Goal: Check status: Check status

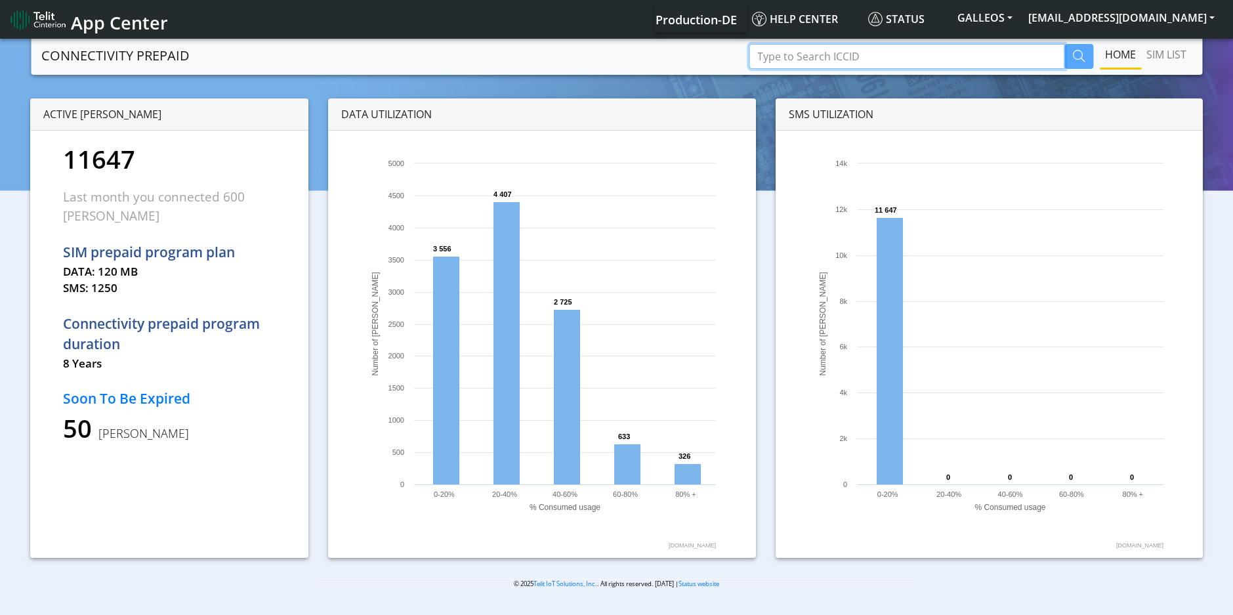
click at [848, 54] on input "Type to Search ICCID" at bounding box center [906, 56] width 316 height 25
paste input "89358151000014481637"
type input "89358151000014481637"
click at [1076, 55] on icon "button" at bounding box center [1079, 56] width 12 height 12
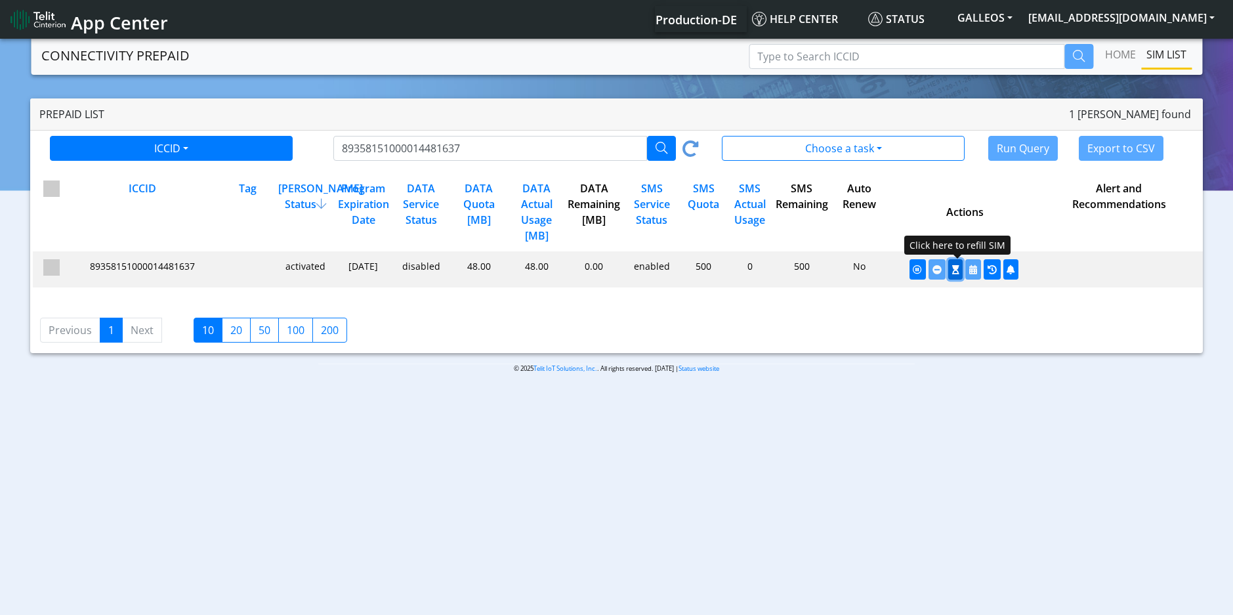
click at [952, 274] on icon "button" at bounding box center [955, 269] width 7 height 9
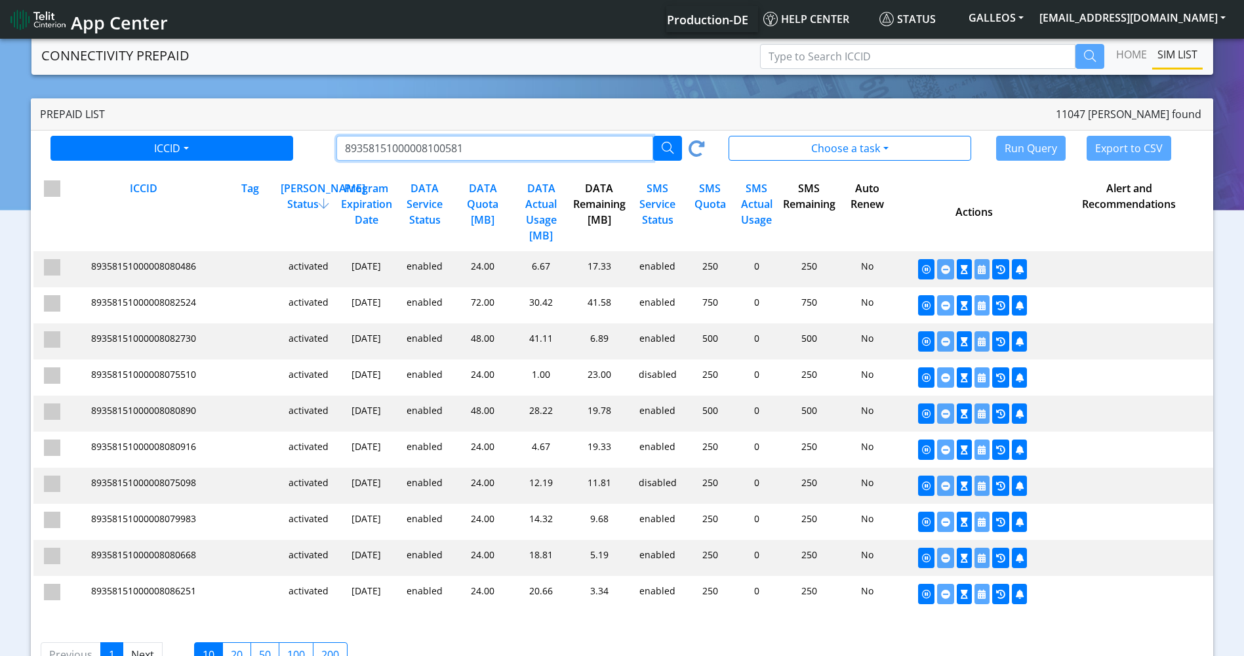
click at [424, 150] on input "89358151000008100581" at bounding box center [495, 148] width 317 height 25
paste input "14434032"
type input "89358151000014434032"
click at [666, 151] on icon "button" at bounding box center [668, 148] width 12 height 12
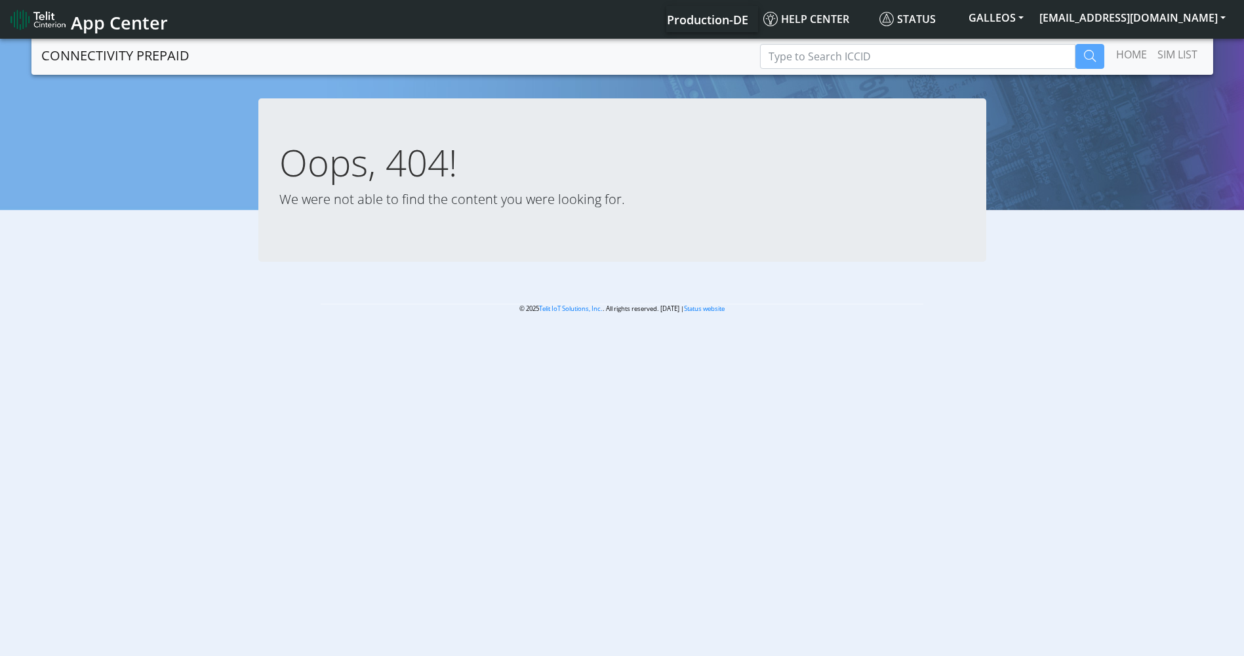
click at [748, 22] on span "Production-DE" at bounding box center [707, 20] width 81 height 16
click at [809, 64] on input "Type to Search ICCID" at bounding box center [918, 56] width 316 height 25
paste input "89358151000014434032"
type input "89358151000014434032"
click at [1087, 59] on icon "button" at bounding box center [1090, 56] width 12 height 12
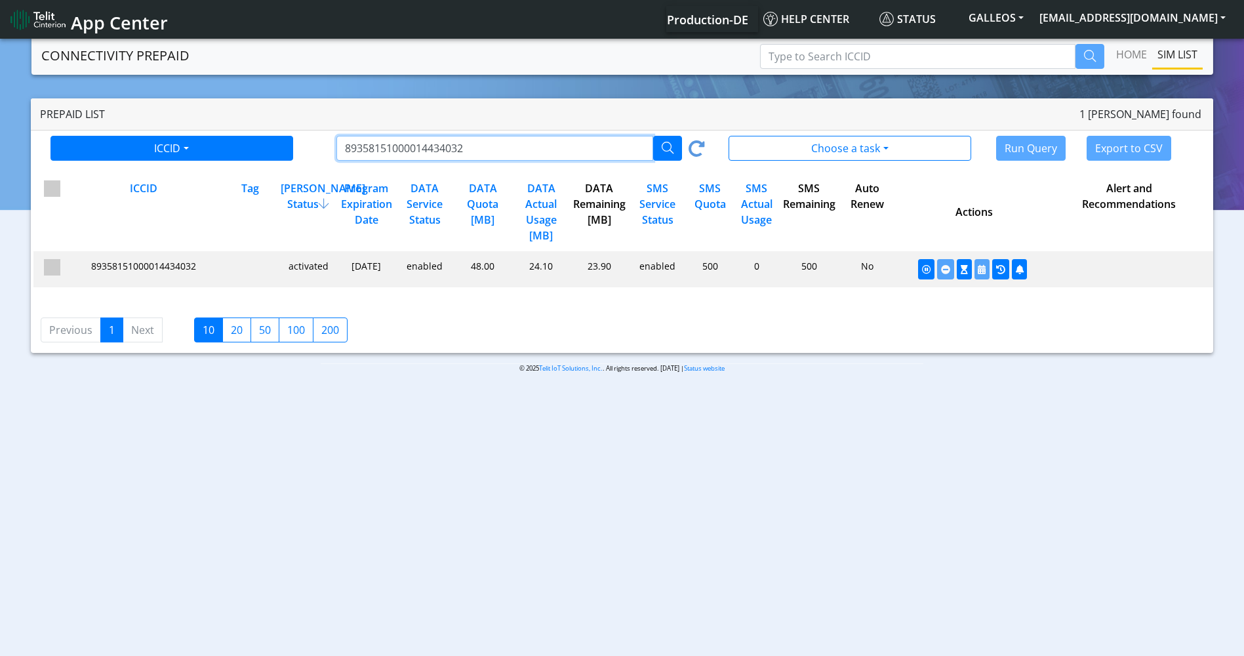
click at [419, 144] on input "89358151000014434032" at bounding box center [495, 148] width 317 height 25
paste input "08100581"
click at [662, 147] on icon "button" at bounding box center [668, 148] width 12 height 12
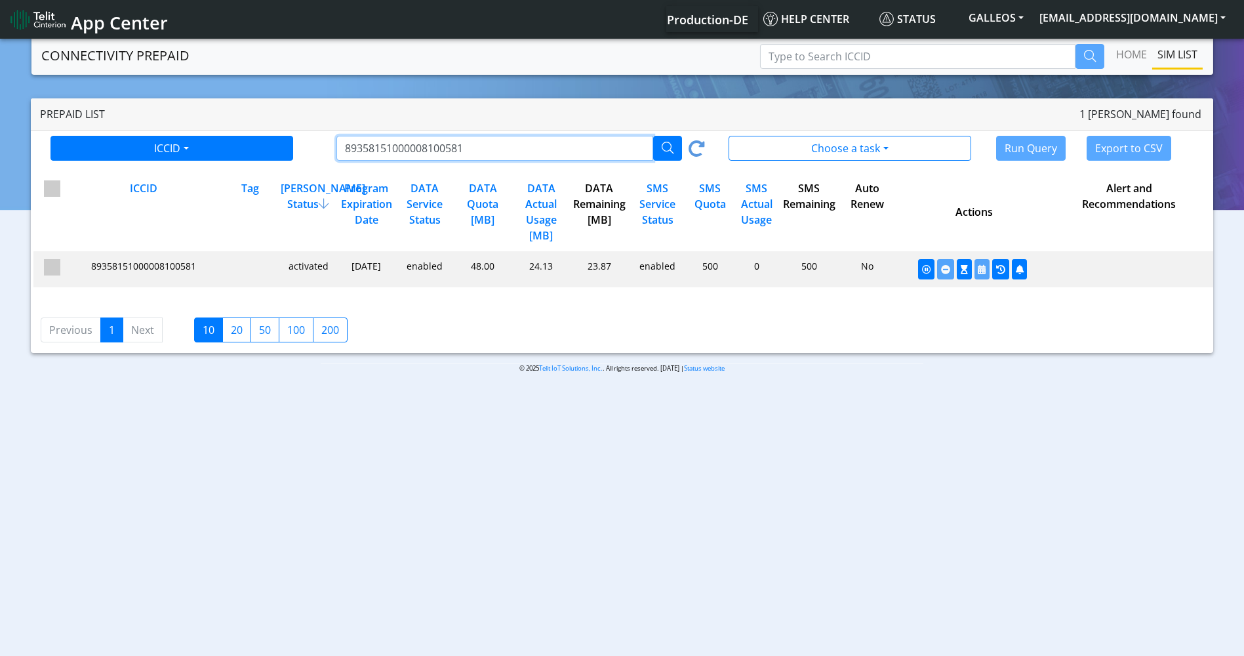
click at [424, 150] on input "89358151000008100581" at bounding box center [495, 148] width 317 height 25
paste input "081930"
type input "89358151000008081930"
click at [663, 144] on icon "button" at bounding box center [668, 148] width 12 height 12
